Goal: Information Seeking & Learning: Learn about a topic

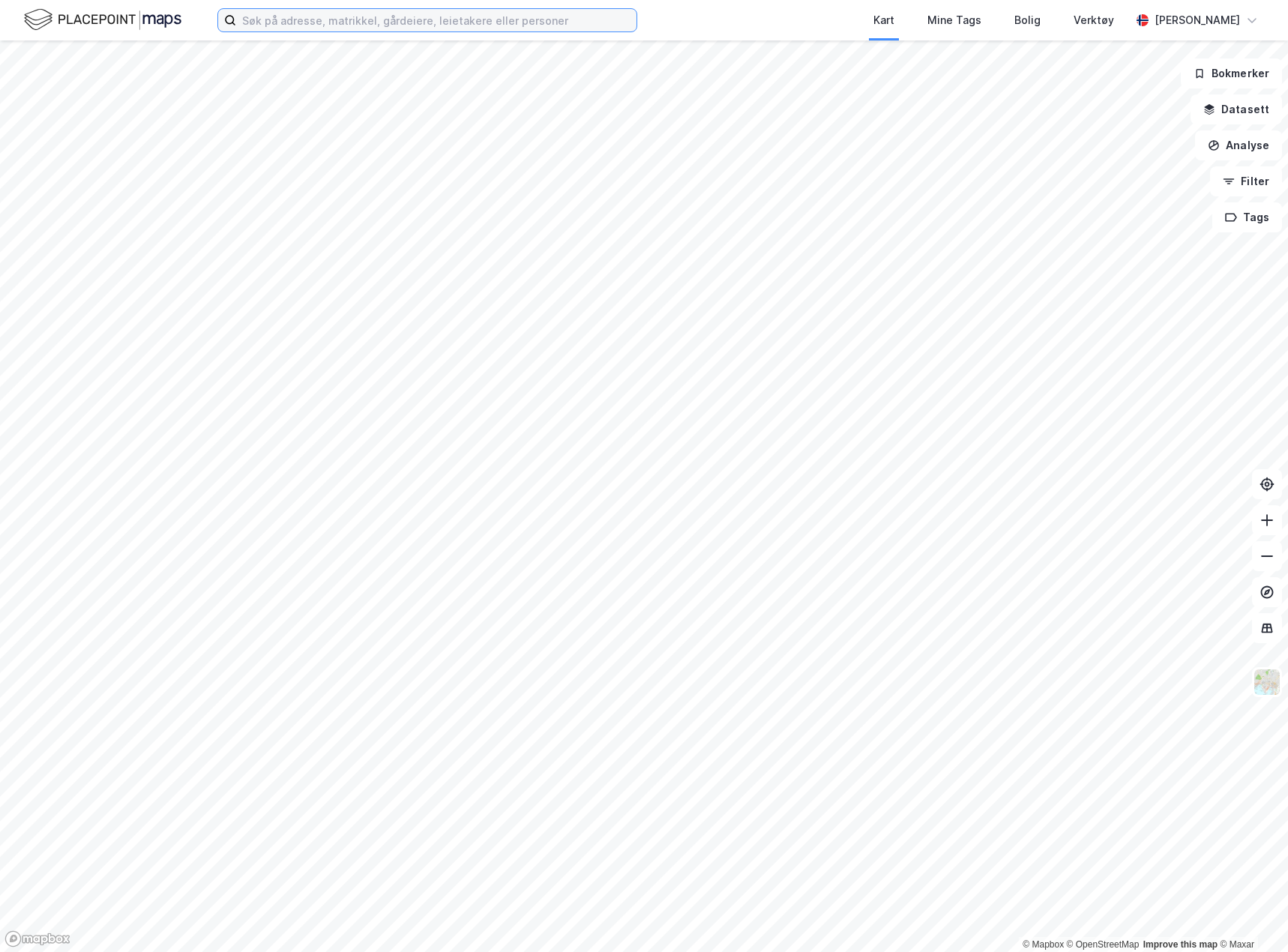
click at [455, 18] on input at bounding box center [436, 20] width 400 height 22
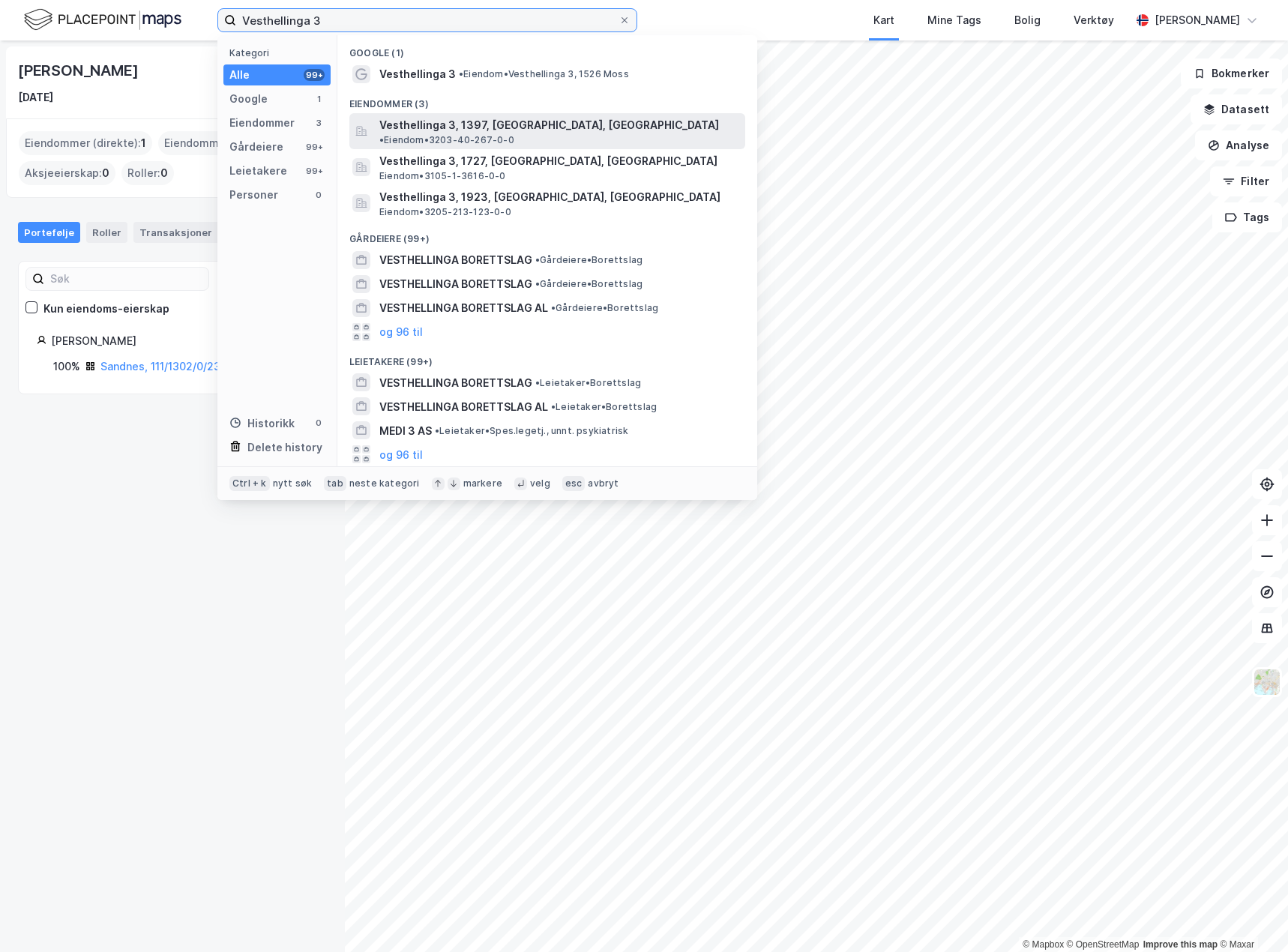
type input "Vesthellinga 3"
click at [449, 121] on span "Vesthellinga 3, 1397, [GEOGRAPHIC_DATA], [GEOGRAPHIC_DATA]" at bounding box center [549, 125] width 340 height 18
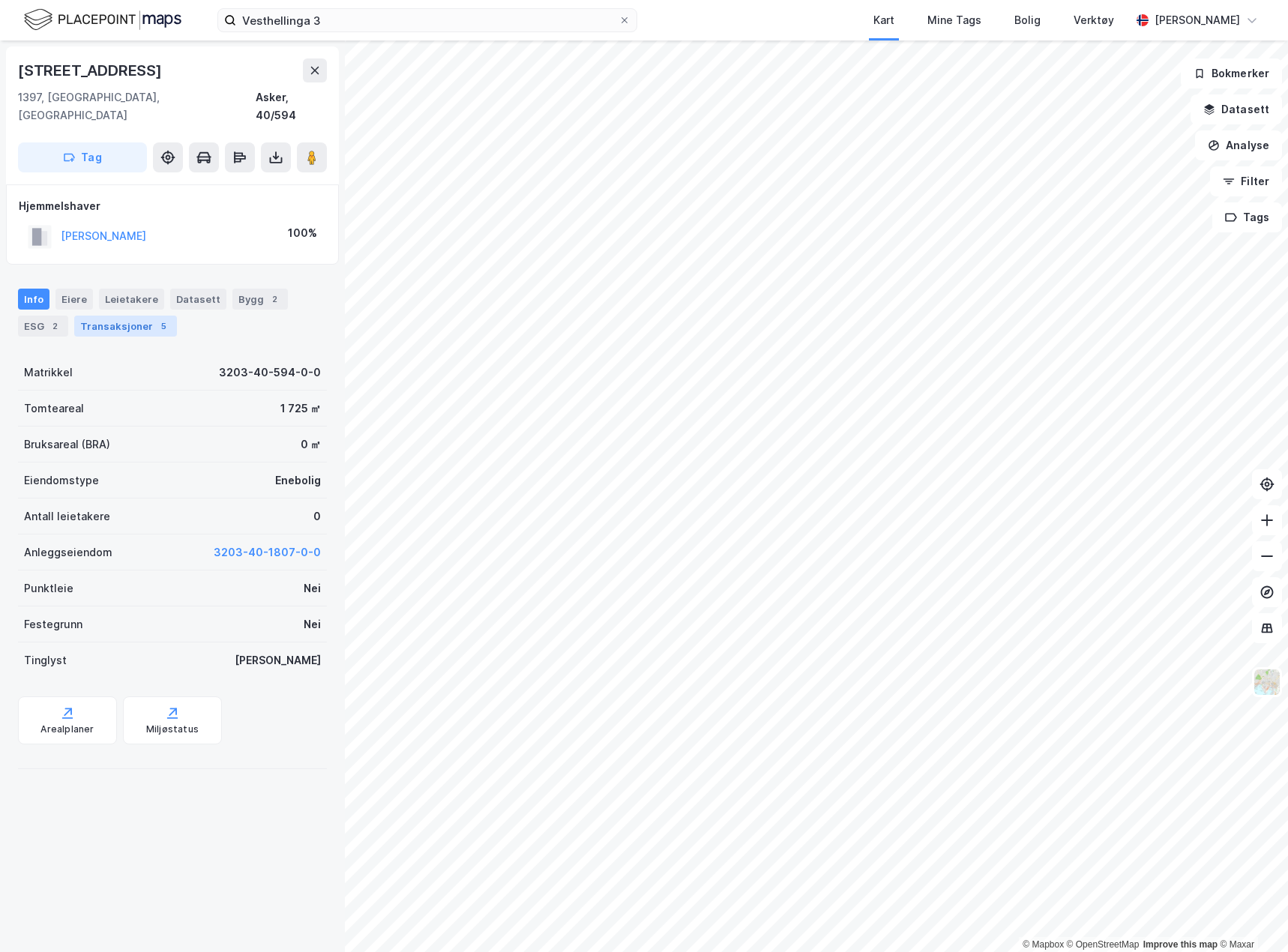
click at [104, 316] on div "Transaksjoner 5" at bounding box center [125, 326] width 103 height 21
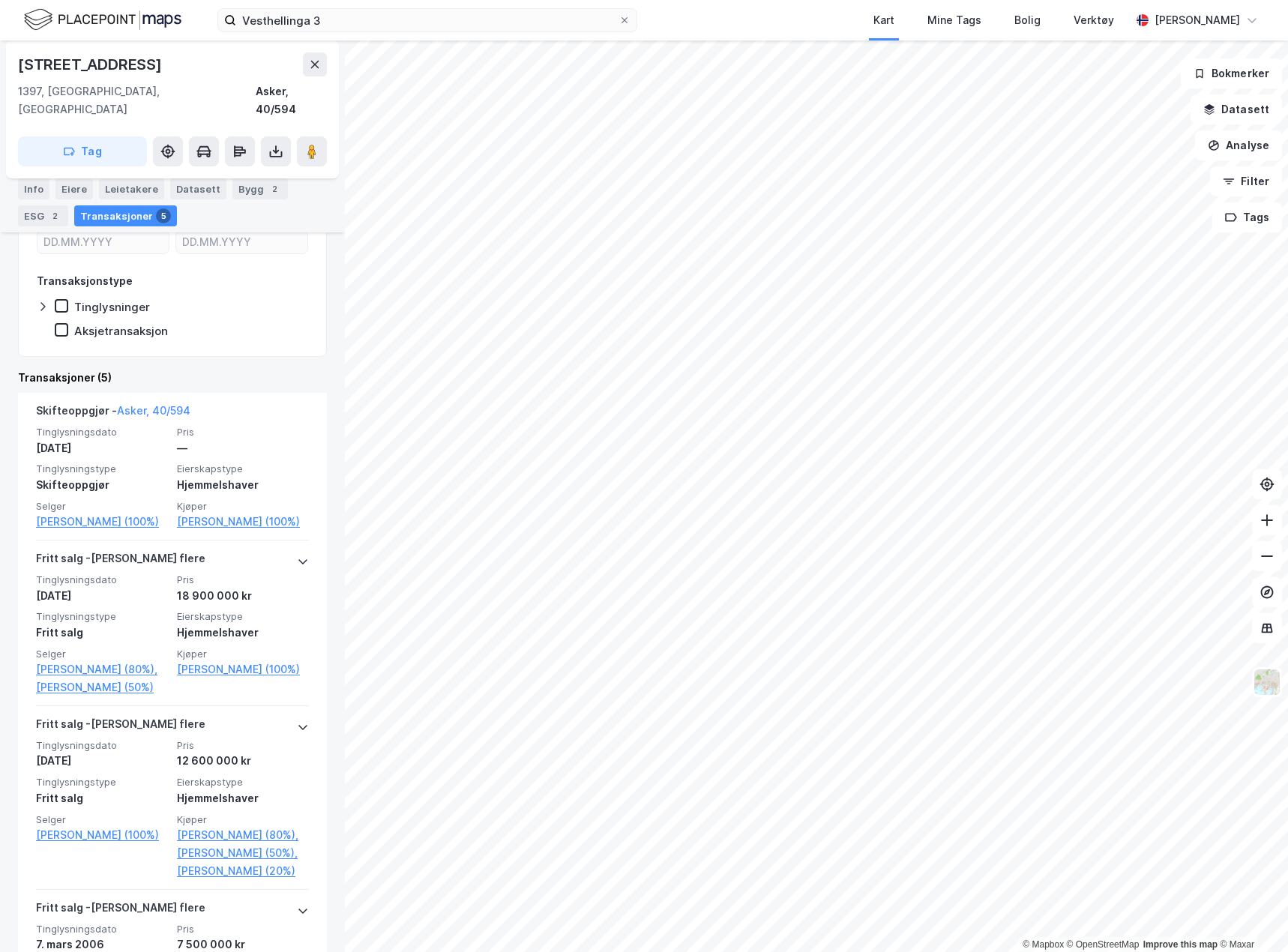
scroll to position [150, 0]
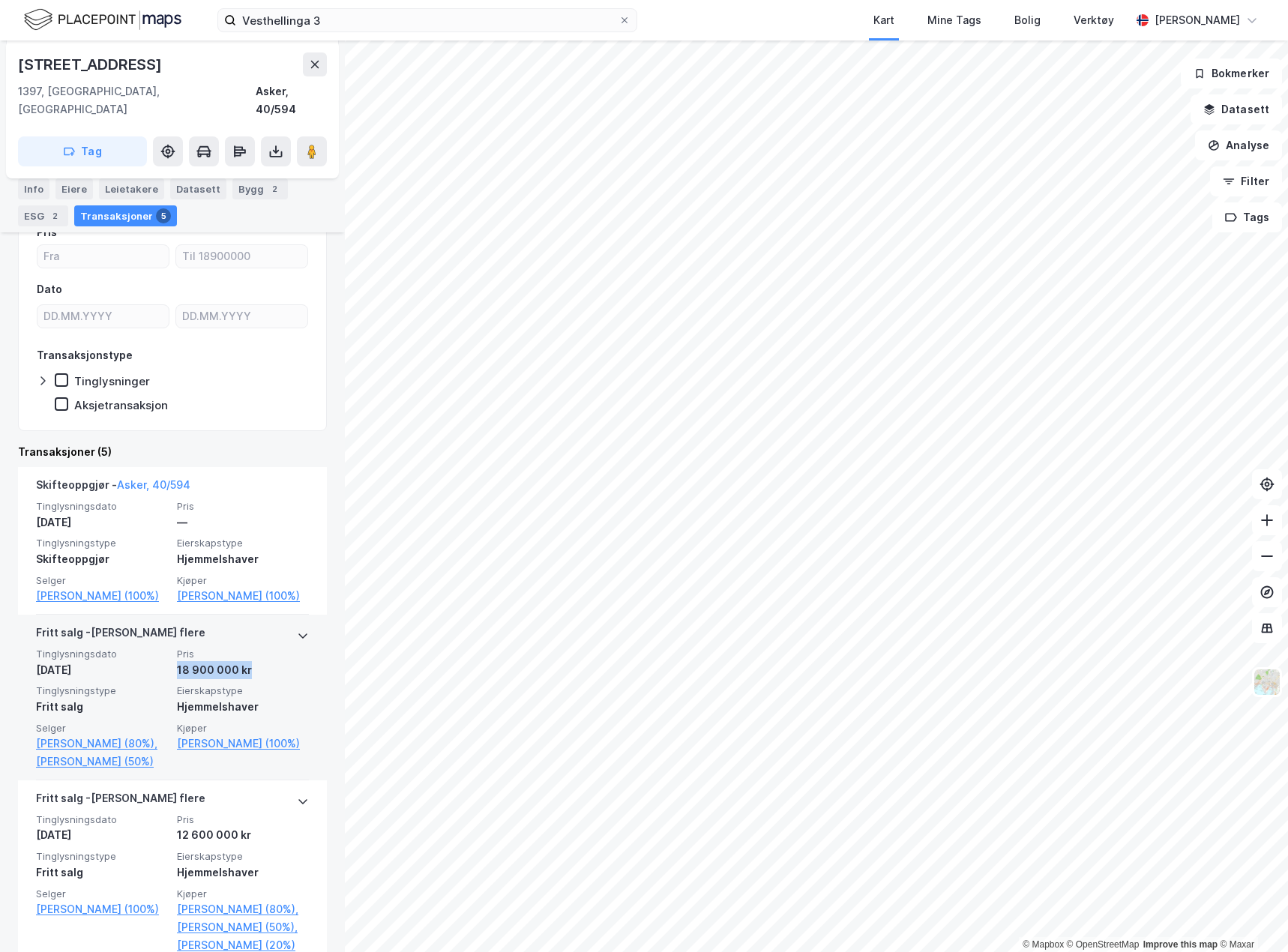
drag, startPoint x: 167, startPoint y: 669, endPoint x: 250, endPoint y: 671, distance: 83.0
click at [250, 671] on div "Tinglysningsdato [DATE] Pris 18 900 000 kr Tinglysningstype Fritt salg Eierskap…" at bounding box center [172, 709] width 273 height 123
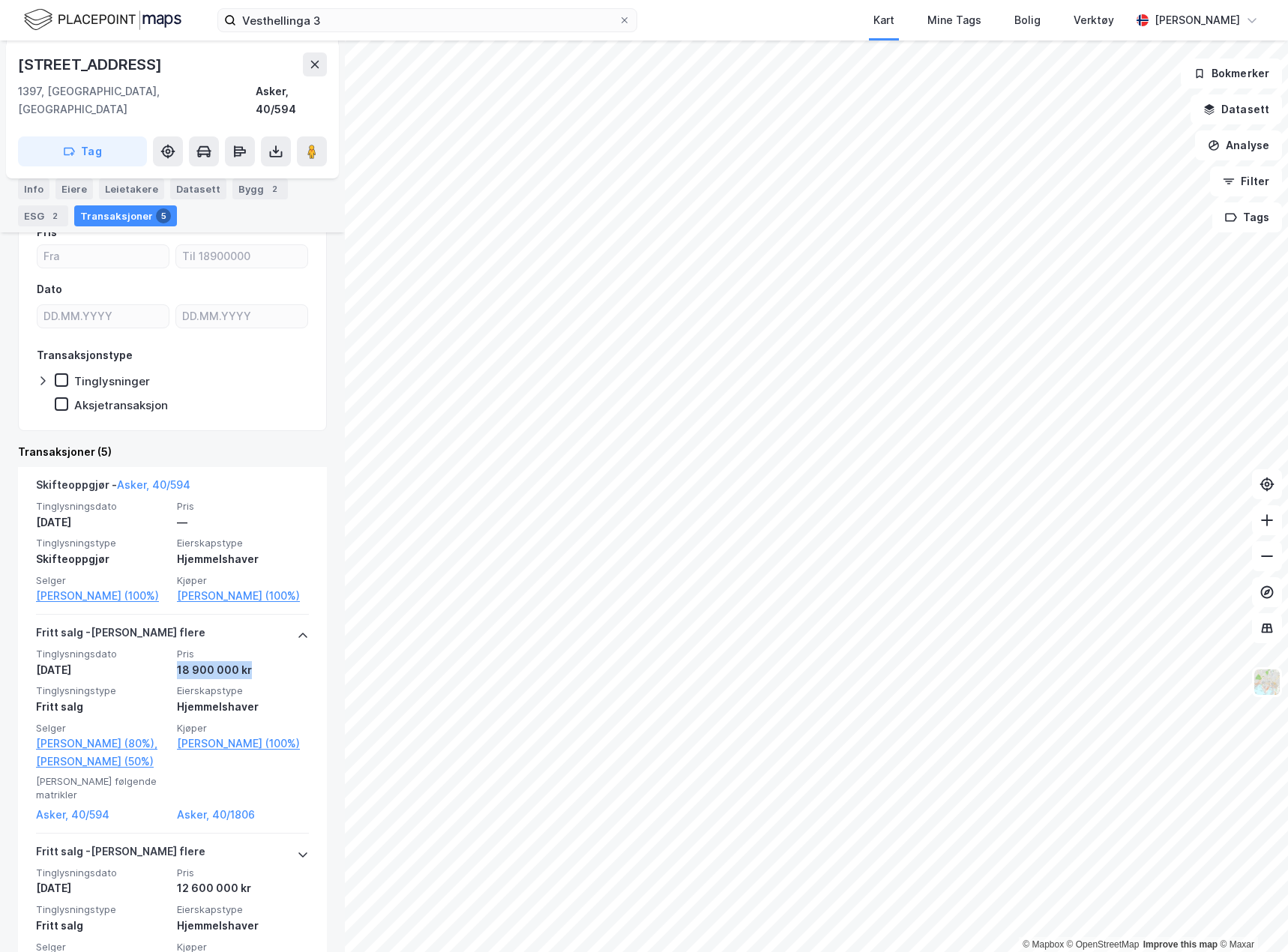
scroll to position [0, 0]
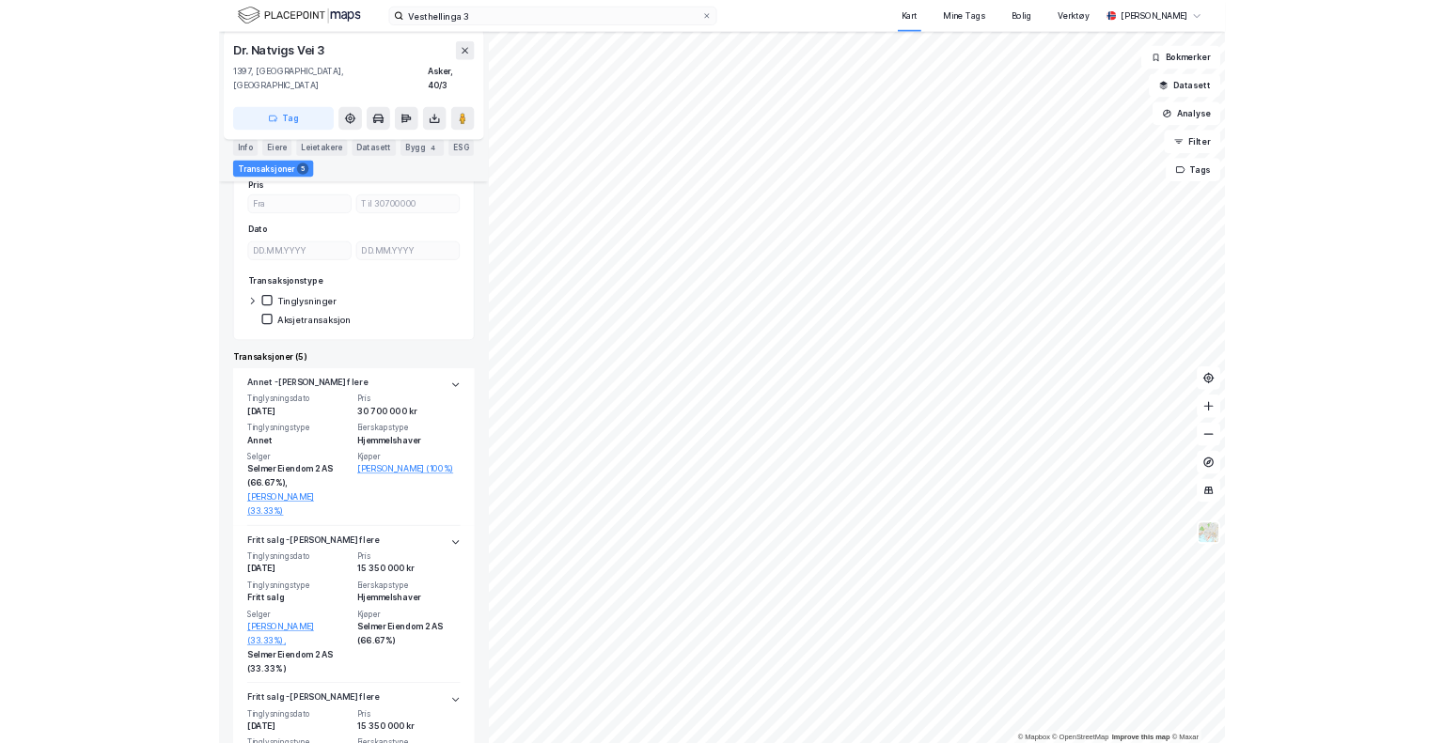
scroll to position [188, 0]
